Goal: Information Seeking & Learning: Find specific fact

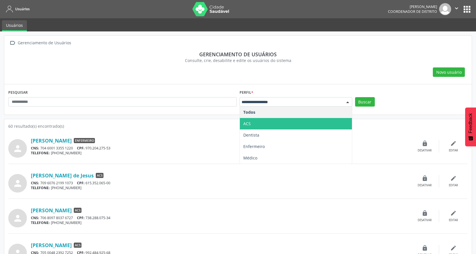
click at [261, 124] on span "ACS" at bounding box center [296, 123] width 112 height 11
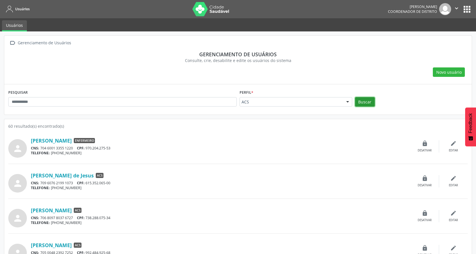
click at [368, 104] on button "Buscar" at bounding box center [365, 102] width 20 height 10
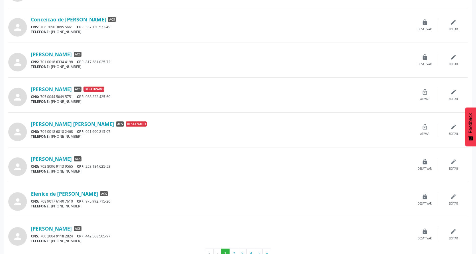
scroll to position [417, 0]
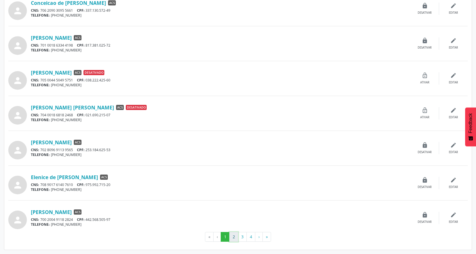
click at [232, 236] on button "2" at bounding box center [233, 237] width 9 height 10
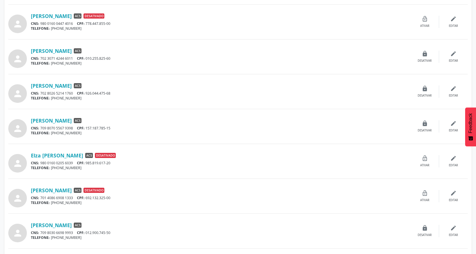
scroll to position [0, 0]
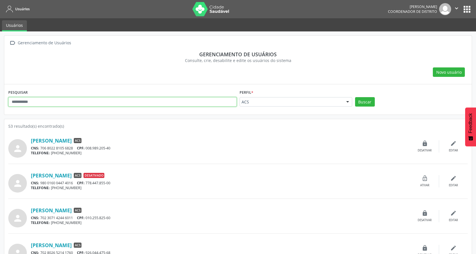
click at [175, 105] on input "text" at bounding box center [122, 102] width 228 height 10
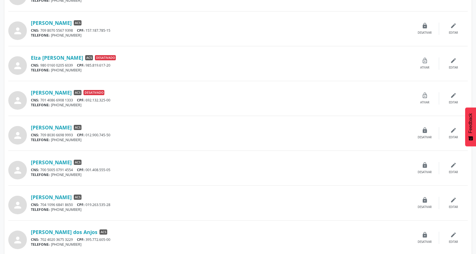
scroll to position [417, 0]
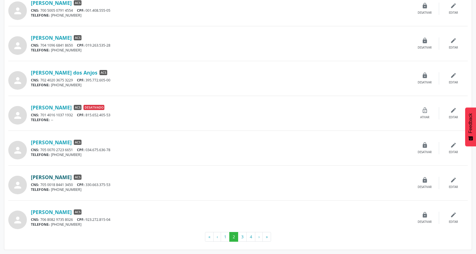
click at [68, 176] on link "[PERSON_NAME]" at bounding box center [51, 177] width 41 height 6
click at [73, 75] on link "[PERSON_NAME] dos Anjos" at bounding box center [64, 72] width 67 height 6
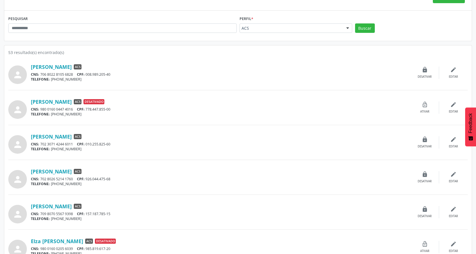
scroll to position [17, 0]
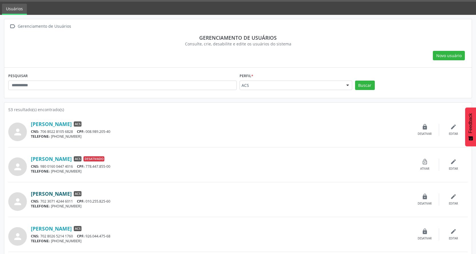
click at [60, 194] on link "[PERSON_NAME]" at bounding box center [51, 194] width 41 height 6
click at [72, 122] on link "[PERSON_NAME]" at bounding box center [51, 124] width 41 height 6
click at [140, 87] on input "text" at bounding box center [122, 86] width 228 height 10
click at [365, 82] on button "Buscar" at bounding box center [365, 86] width 20 height 10
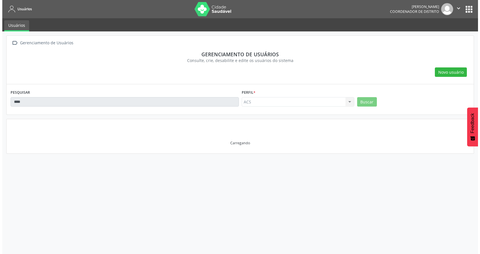
scroll to position [0, 0]
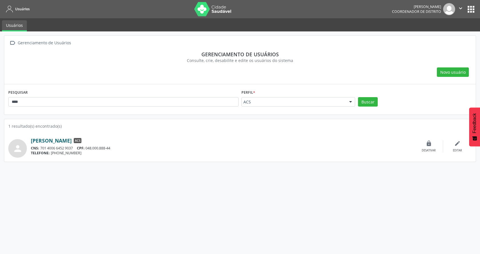
click at [61, 140] on link "[PERSON_NAME]" at bounding box center [51, 141] width 41 height 6
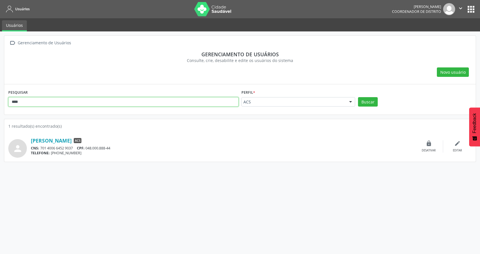
drag, startPoint x: 54, startPoint y: 101, endPoint x: 0, endPoint y: 101, distance: 54.0
click at [0, 101] on div " Gerenciamento de Usuários Gerenciamento de usuários Consulte, crie, desabilit…" at bounding box center [240, 142] width 480 height 223
type input "***"
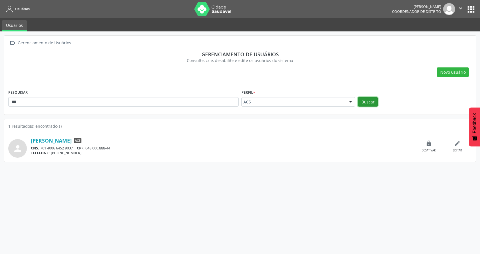
click at [366, 103] on button "Buscar" at bounding box center [368, 102] width 20 height 10
click at [47, 140] on link "[PERSON_NAME]" at bounding box center [51, 141] width 41 height 6
click at [231, 8] on img at bounding box center [212, 9] width 37 height 14
